Goal: Task Accomplishment & Management: Use online tool/utility

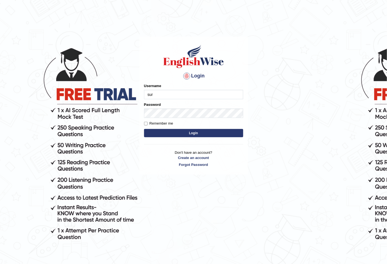
type input "Surajsah"
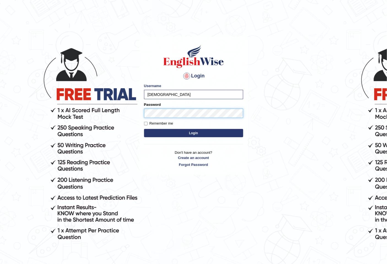
click at [144, 129] on button "Login" at bounding box center [193, 133] width 99 height 8
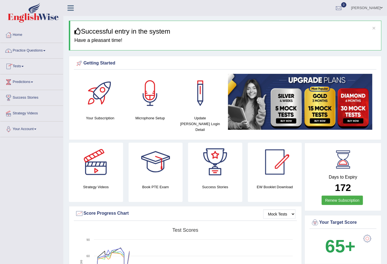
click at [46, 48] on link "Practice Questions" at bounding box center [31, 50] width 63 height 14
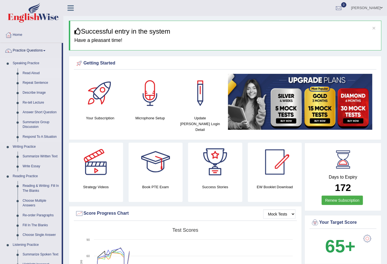
click at [34, 70] on link "Read Aloud" at bounding box center [41, 73] width 42 height 10
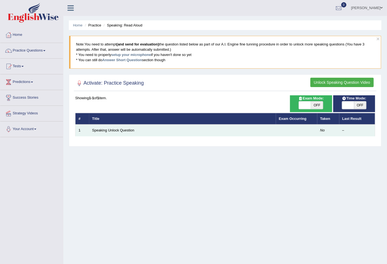
click at [121, 133] on td "Speaking Unlock Question" at bounding box center [182, 131] width 187 height 12
click at [121, 131] on link "Speaking Unlock Question" at bounding box center [113, 130] width 42 height 4
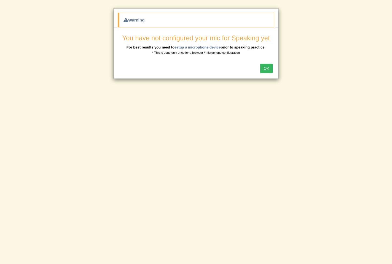
click at [265, 70] on button "OK" at bounding box center [266, 68] width 13 height 9
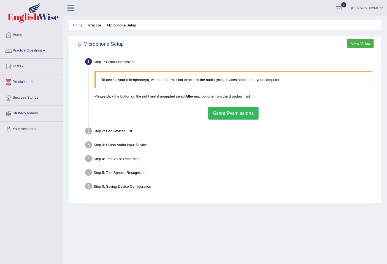
click at [249, 112] on button "Grant Permissions" at bounding box center [233, 113] width 50 height 13
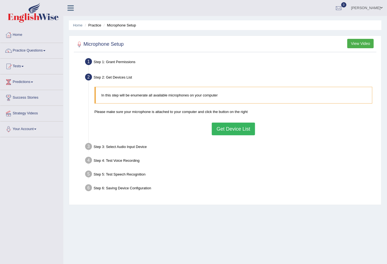
click at [245, 126] on button "Get Device List" at bounding box center [233, 129] width 43 height 13
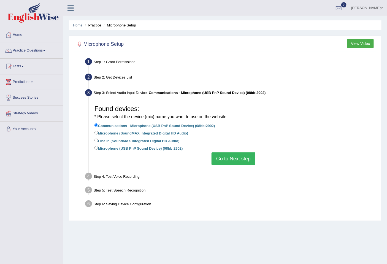
click at [245, 152] on button "Go to Next step" at bounding box center [234, 158] width 44 height 13
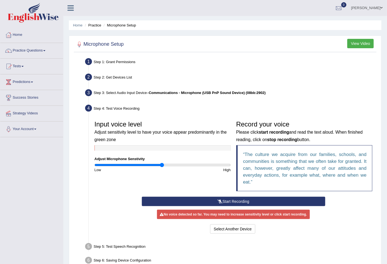
click at [234, 198] on button "Start Recording" at bounding box center [234, 201] width 184 height 9
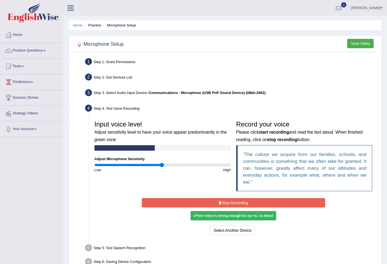
click at [234, 198] on button "Stop Recording" at bounding box center [234, 202] width 184 height 9
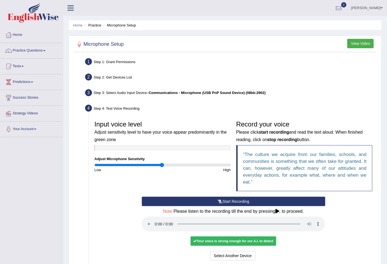
scroll to position [57, 0]
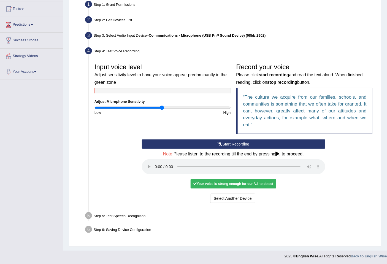
click at [233, 182] on div "Your voice is strong enough for our A.I. to detect" at bounding box center [233, 183] width 85 height 9
click at [254, 196] on button "Voice is ok. Go to Next step" at bounding box center [256, 198] width 55 height 9
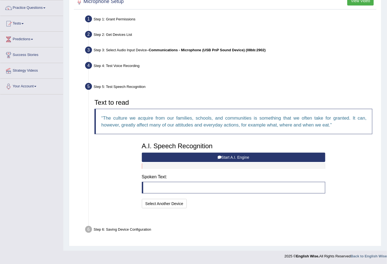
scroll to position [29, 0]
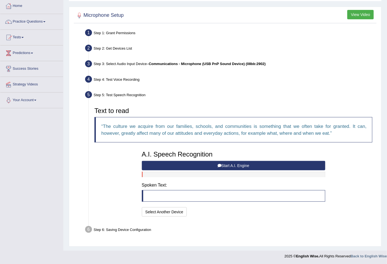
click at [252, 167] on button "Start A.I. Engine" at bounding box center [234, 165] width 184 height 9
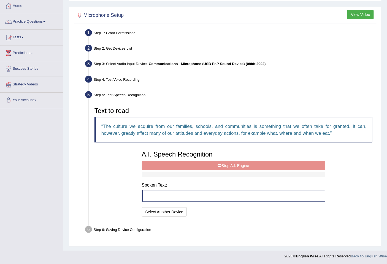
click at [239, 167] on div "A.I. Speech Recognition Start A.I. Engine Stop A.I. Engine Note: Please listen …" at bounding box center [233, 183] width 189 height 70
click at [239, 164] on div "A.I. Speech Recognition Start A.I. Engine Stop A.I. Engine Note: Please listen …" at bounding box center [233, 183] width 189 height 70
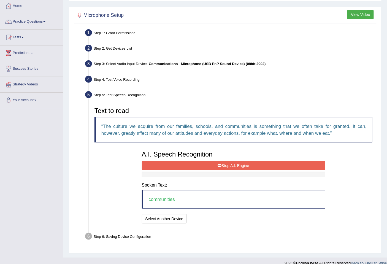
click at [234, 169] on button "Stop A.I. Engine" at bounding box center [234, 165] width 184 height 9
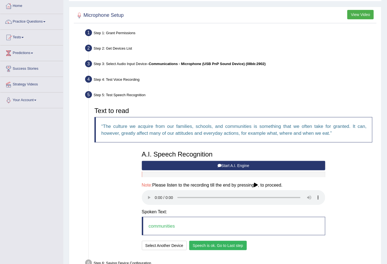
click at [215, 247] on button "Speech is ok. Go to Last step" at bounding box center [218, 245] width 58 height 9
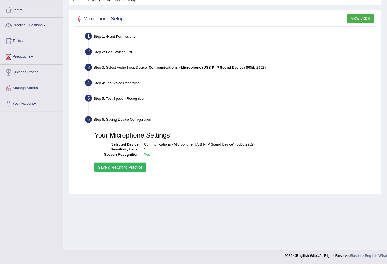
scroll to position [25, 0]
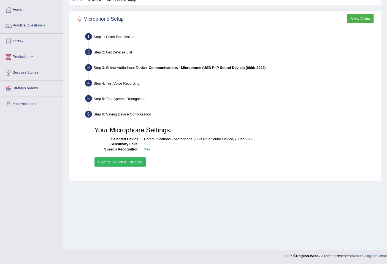
click at [138, 163] on button "Save & Return to Practice" at bounding box center [121, 161] width 52 height 9
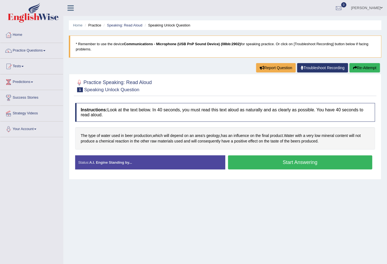
click at [303, 163] on button "Start Answering" at bounding box center [300, 162] width 145 height 14
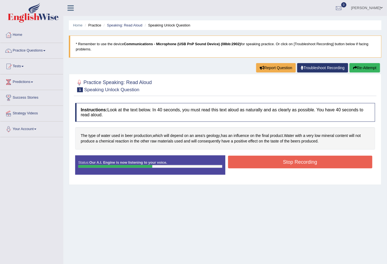
click at [303, 163] on button "Stop Recording" at bounding box center [300, 162] width 145 height 13
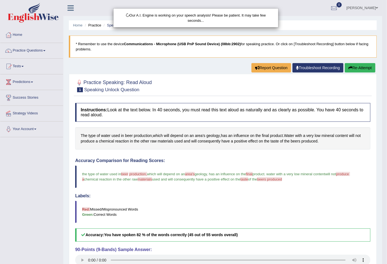
click at [337, 216] on div "Our A.I. Engine is working on your speech analysis! Please be patient. It may t…" at bounding box center [193, 132] width 387 height 264
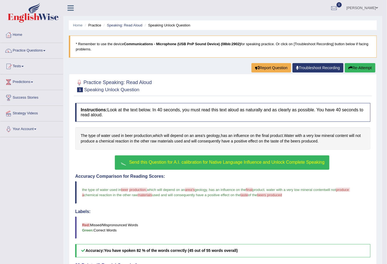
scroll to position [66, 0]
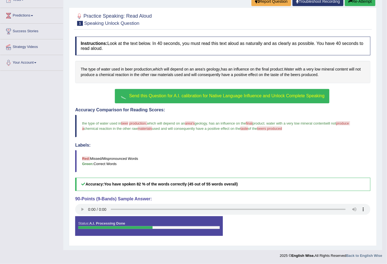
click at [193, 96] on span "Send this Question for A.I. calibration for Native Language Influence and Unloc…" at bounding box center [227, 95] width 196 height 5
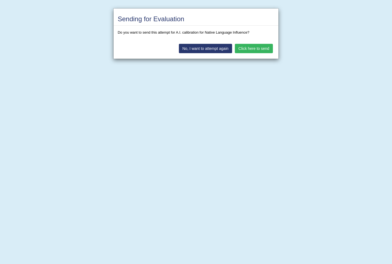
click at [260, 50] on button "Click here to send" at bounding box center [254, 48] width 38 height 9
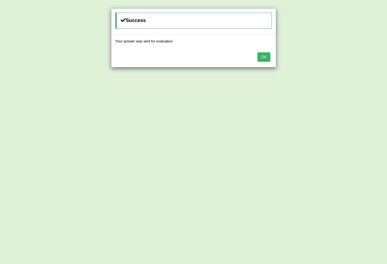
click at [262, 59] on button "OK" at bounding box center [264, 56] width 13 height 9
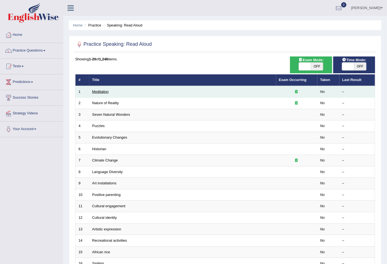
click at [101, 90] on link "Meditation" at bounding box center [100, 92] width 17 height 4
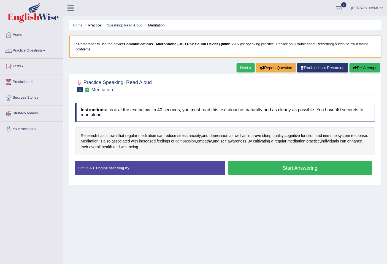
click at [196, 141] on span "compassion" at bounding box center [186, 141] width 21 height 6
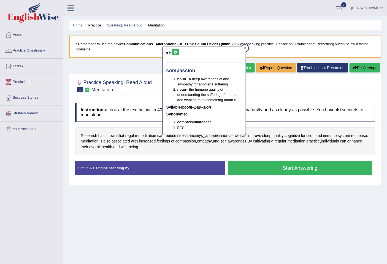
click at [176, 50] on button at bounding box center [175, 52] width 7 height 6
click at [283, 208] on div "Home Practice Speaking: Read Aloud Meditation * Remember to use the device Comm…" at bounding box center [225, 138] width 324 height 276
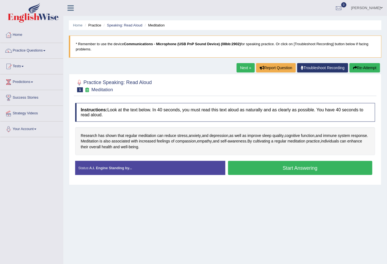
click at [310, 166] on button "Start Answering" at bounding box center [300, 168] width 145 height 14
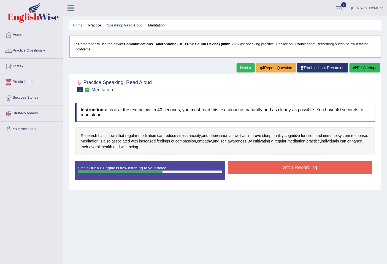
click at [338, 173] on button "Stop Recording" at bounding box center [300, 167] width 145 height 13
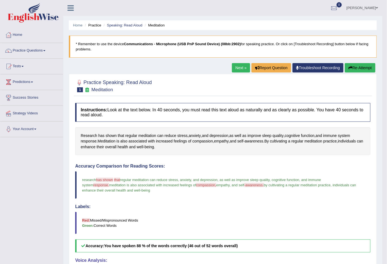
click at [355, 66] on button "Re-Attempt" at bounding box center [360, 67] width 31 height 9
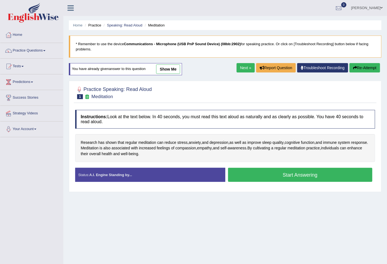
click at [312, 175] on button "Start Answering" at bounding box center [300, 175] width 145 height 14
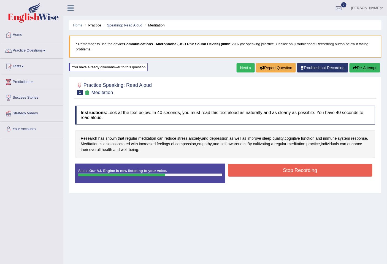
click at [266, 164] on button "Stop Recording" at bounding box center [300, 170] width 145 height 13
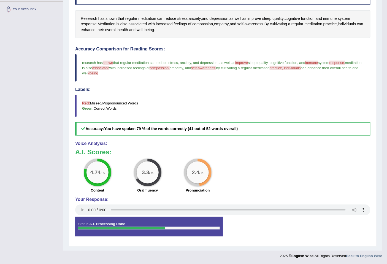
scroll to position [59, 0]
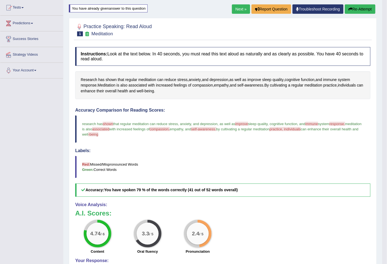
click at [360, 11] on button "Re-Attempt" at bounding box center [360, 8] width 31 height 9
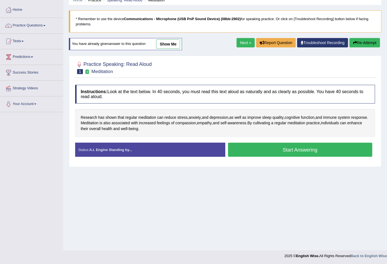
click at [293, 152] on button "Start Answering" at bounding box center [300, 150] width 145 height 14
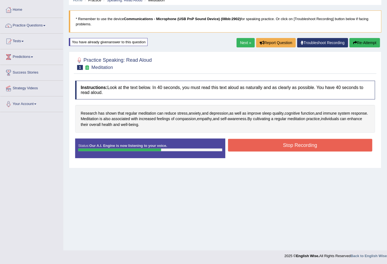
click at [295, 150] on button "Stop Recording" at bounding box center [300, 145] width 145 height 13
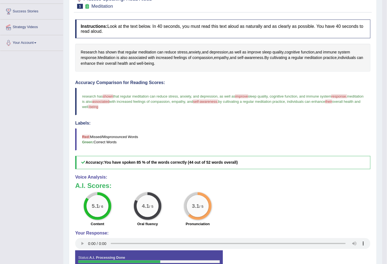
scroll to position [117, 0]
